Goal: Find contact information: Find contact information

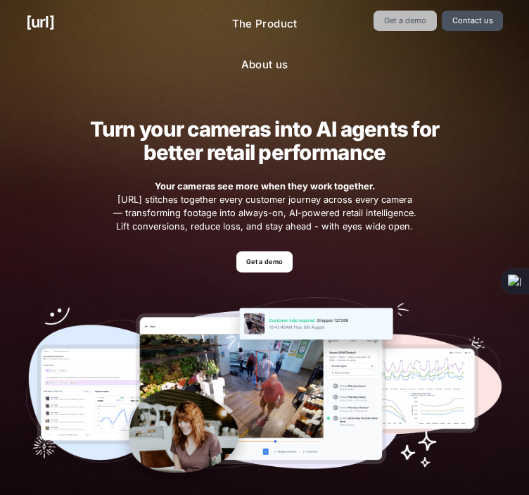
click at [405, 23] on link "Get a demo" at bounding box center [405, 21] width 63 height 20
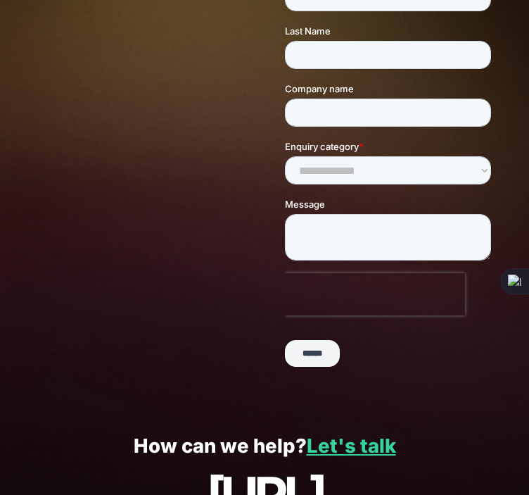
scroll to position [306, 0]
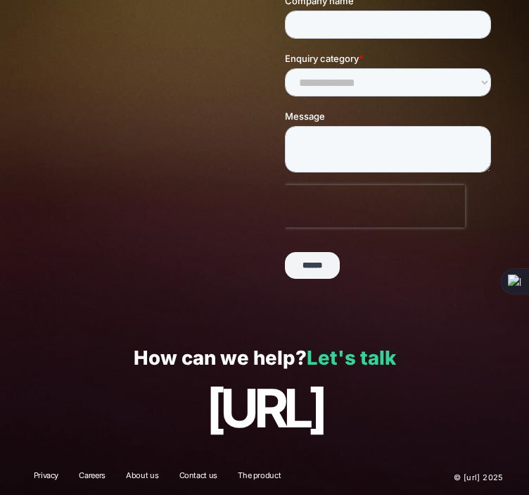
click at [355, 359] on link "Let's talk" at bounding box center [351, 358] width 89 height 24
